Goal: Task Accomplishment & Management: Complete application form

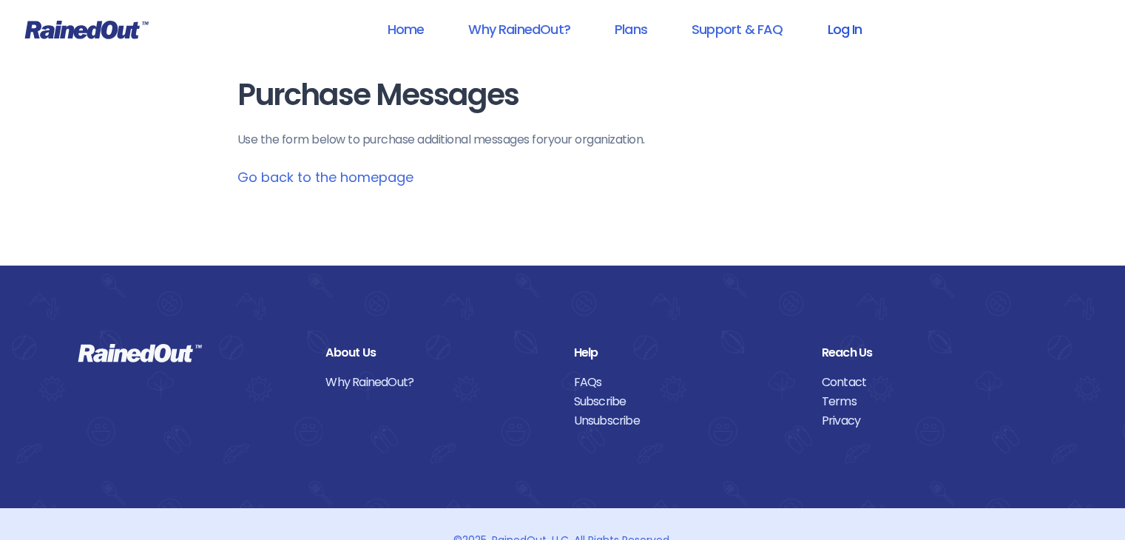
click at [855, 27] on link "Log In" at bounding box center [843, 29] width 73 height 33
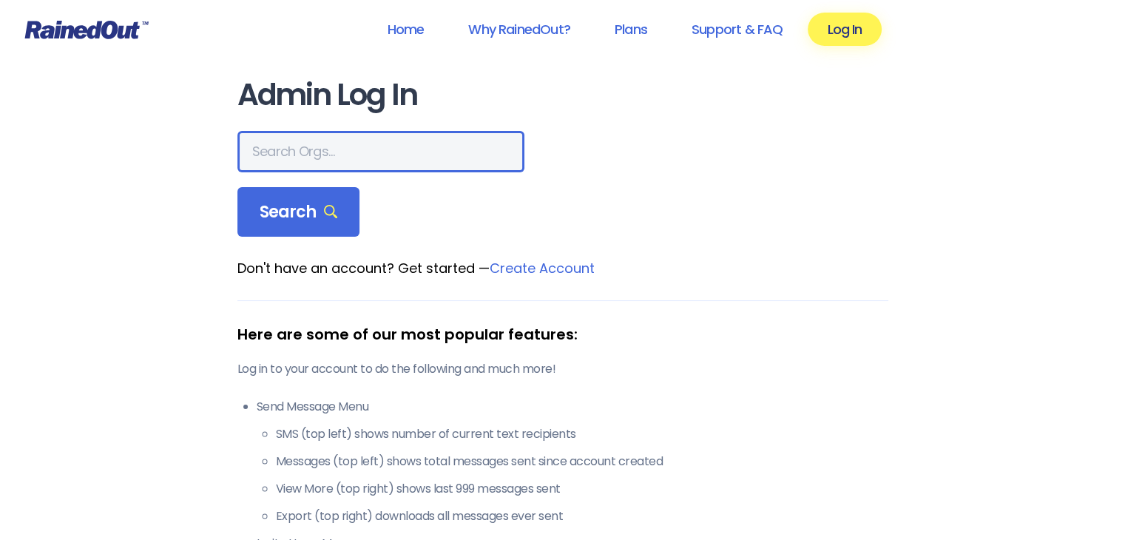
click at [342, 163] on input "text" at bounding box center [380, 151] width 287 height 41
type input "seabrook"
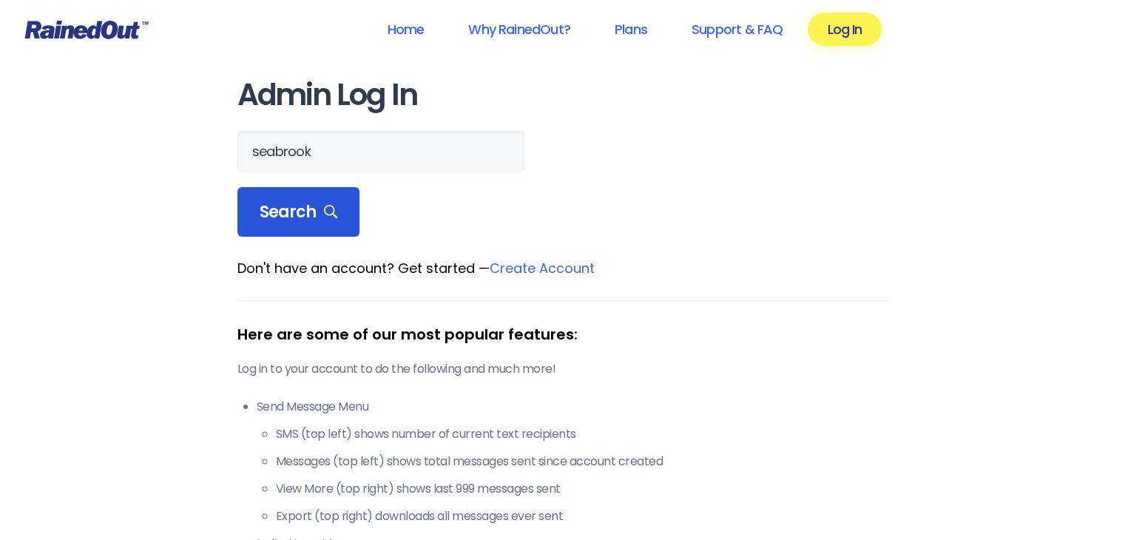
click at [317, 203] on span "Search" at bounding box center [299, 212] width 78 height 21
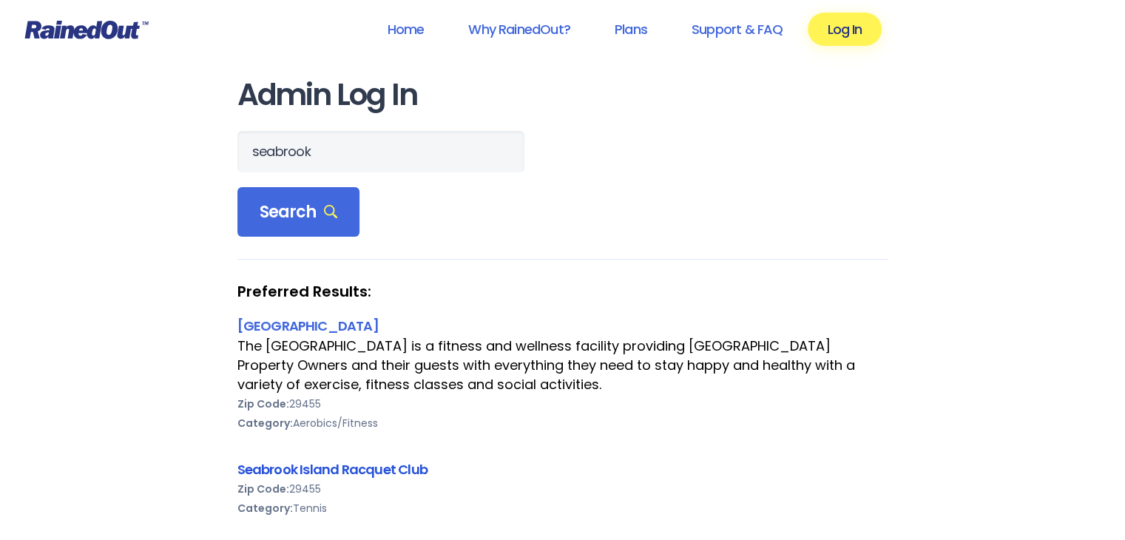
click at [329, 470] on link "Seabrook Island Racquet Club" at bounding box center [332, 469] width 190 height 18
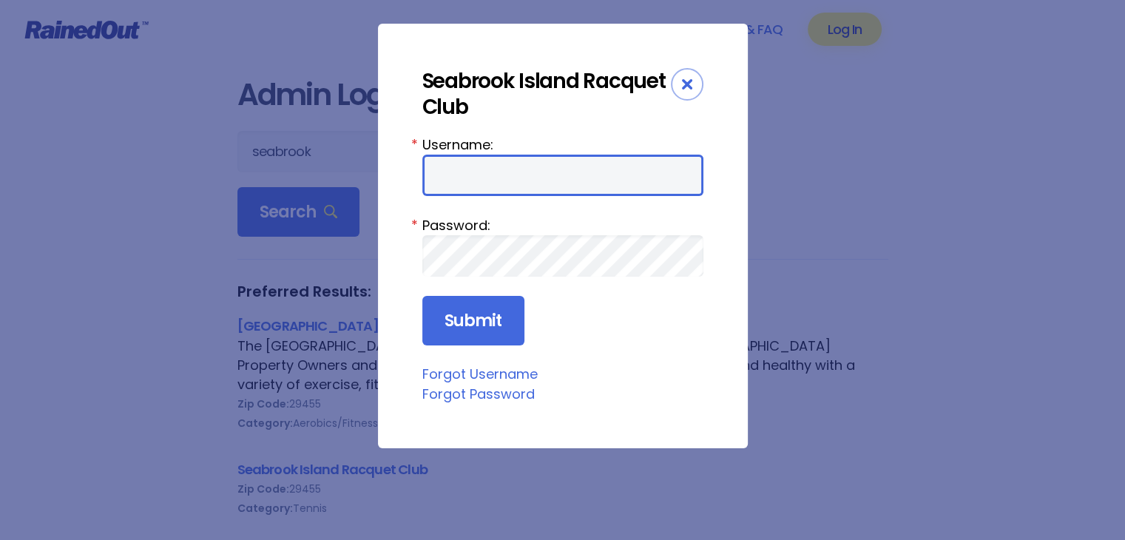
click at [486, 175] on input "Username:" at bounding box center [562, 175] width 281 height 41
type input "racquetclub"
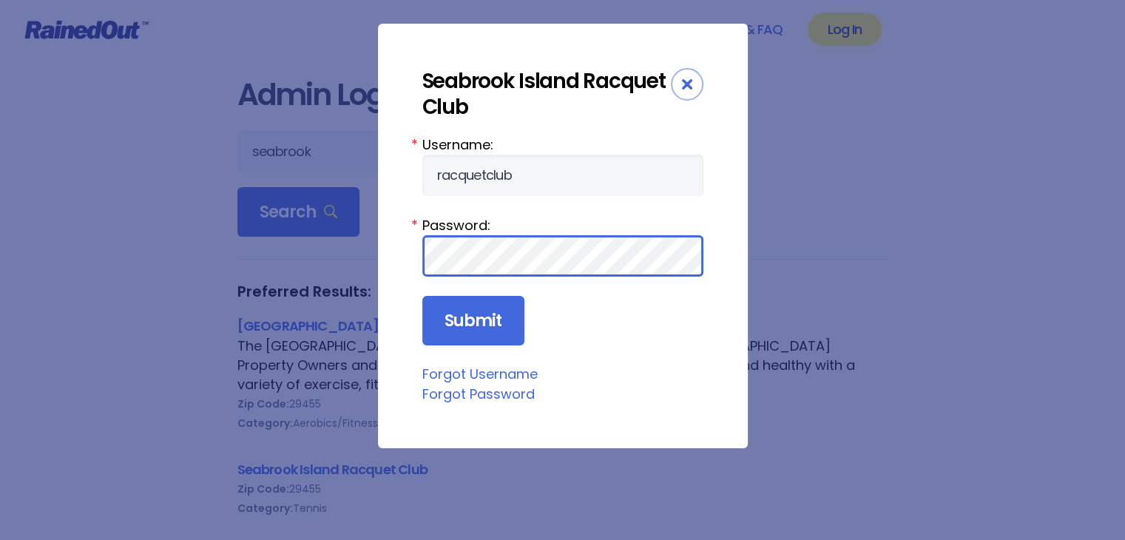
click at [422, 296] on input "Submit" at bounding box center [473, 321] width 102 height 50
